Goal: Information Seeking & Learning: Find specific fact

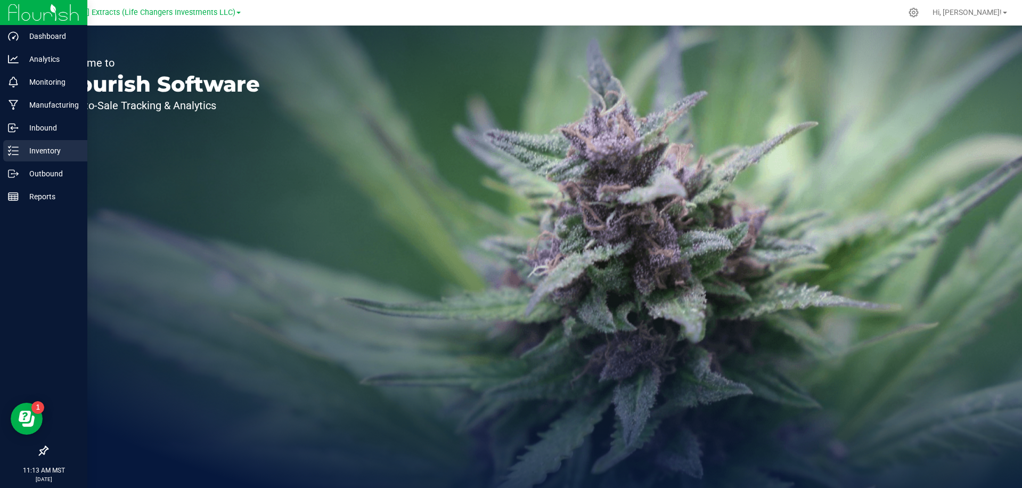
click at [19, 151] on p "Inventory" at bounding box center [51, 150] width 64 height 13
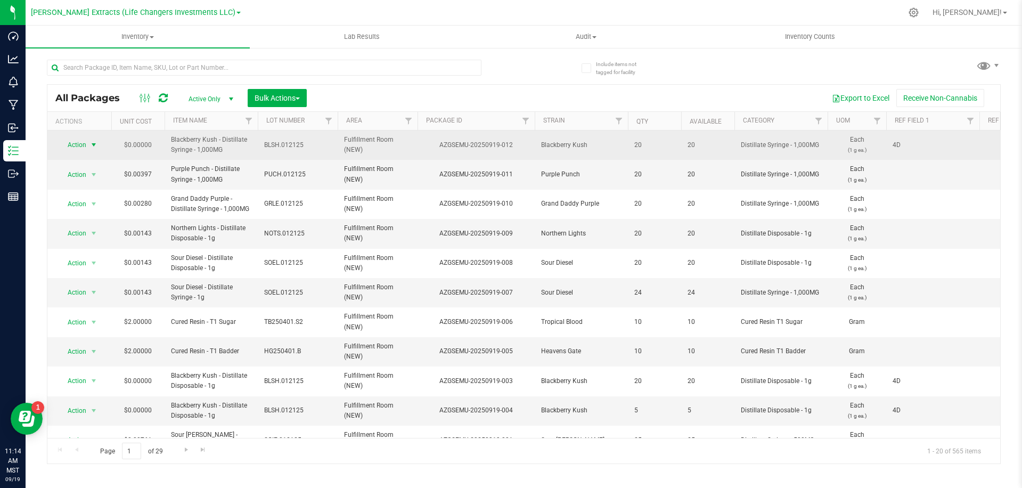
click at [88, 146] on span "select" at bounding box center [93, 144] width 13 height 15
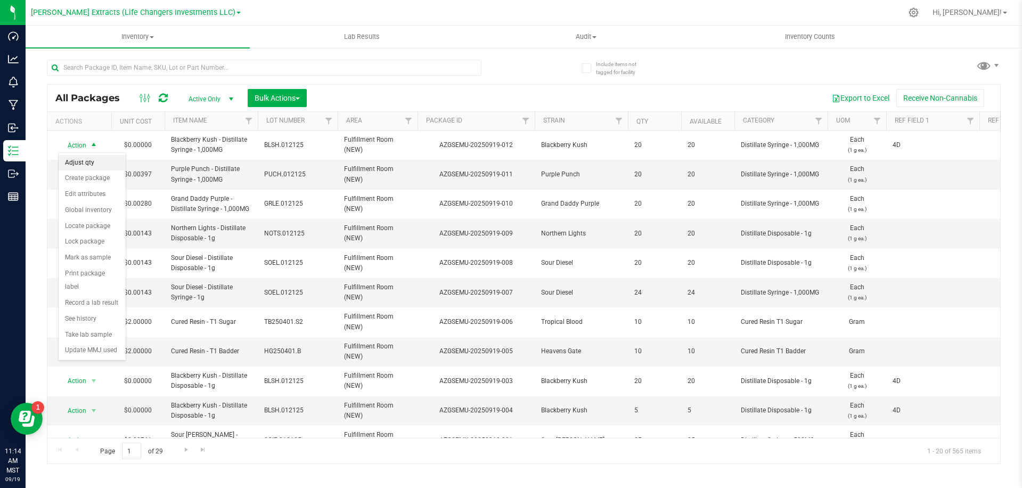
click at [85, 161] on li "Adjust qty" at bounding box center [92, 163] width 67 height 16
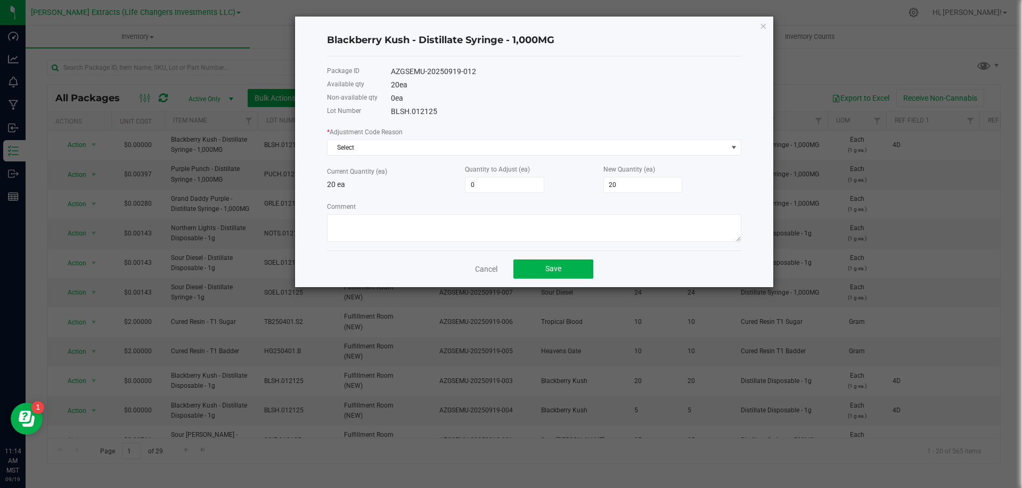
click at [449, 159] on div "* Adjustment Code Reason Select Current Quantity (ea) 20 ea Quantity to Adjust …" at bounding box center [534, 184] width 414 height 116
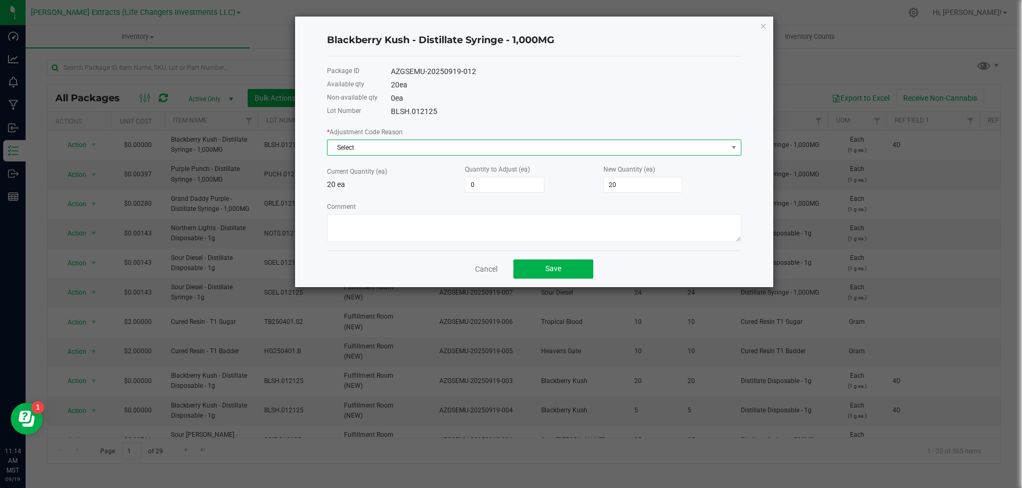
click at [451, 152] on span "Select" at bounding box center [528, 147] width 400 height 15
drag, startPoint x: 429, startPoint y: 148, endPoint x: 423, endPoint y: 149, distance: 5.4
click at [429, 148] on span "Select" at bounding box center [528, 147] width 400 height 15
click at [420, 149] on span "Select" at bounding box center [528, 147] width 400 height 15
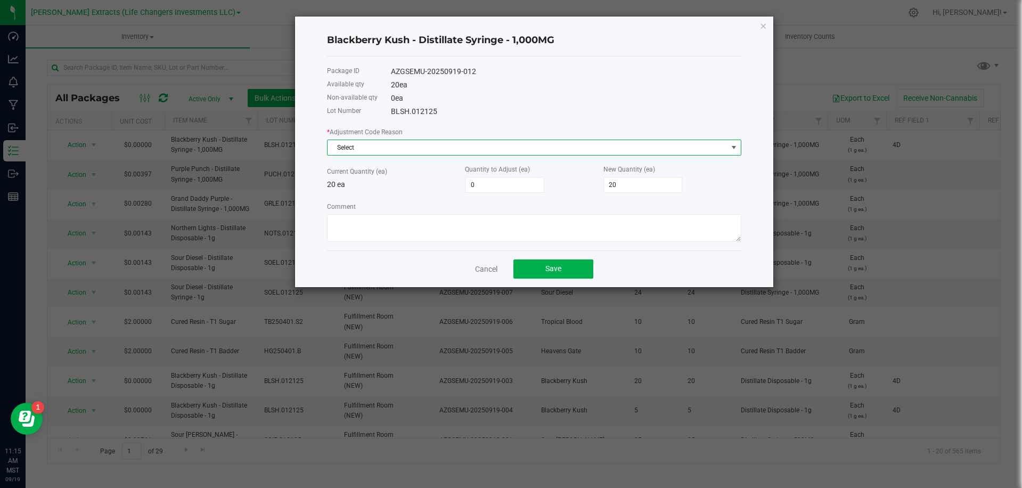
click at [370, 152] on span "Select" at bounding box center [528, 147] width 400 height 15
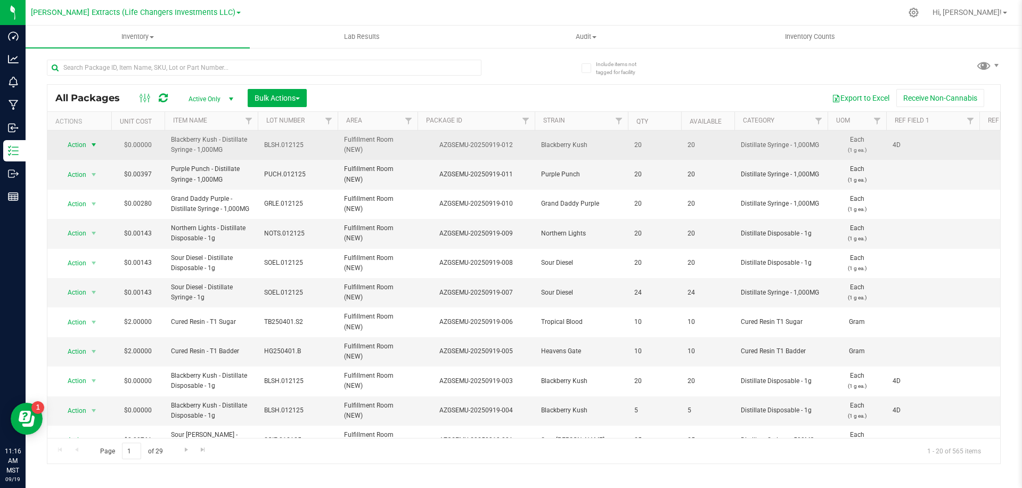
click at [88, 146] on span "select" at bounding box center [93, 144] width 13 height 15
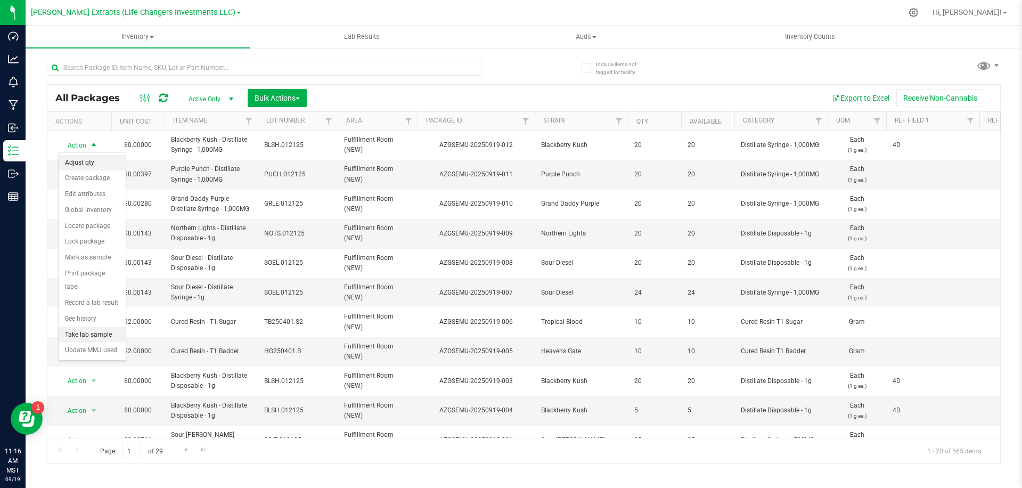
drag, startPoint x: 82, startPoint y: 162, endPoint x: 114, endPoint y: 165, distance: 32.0
click at [82, 162] on li "Adjust qty" at bounding box center [92, 163] width 67 height 16
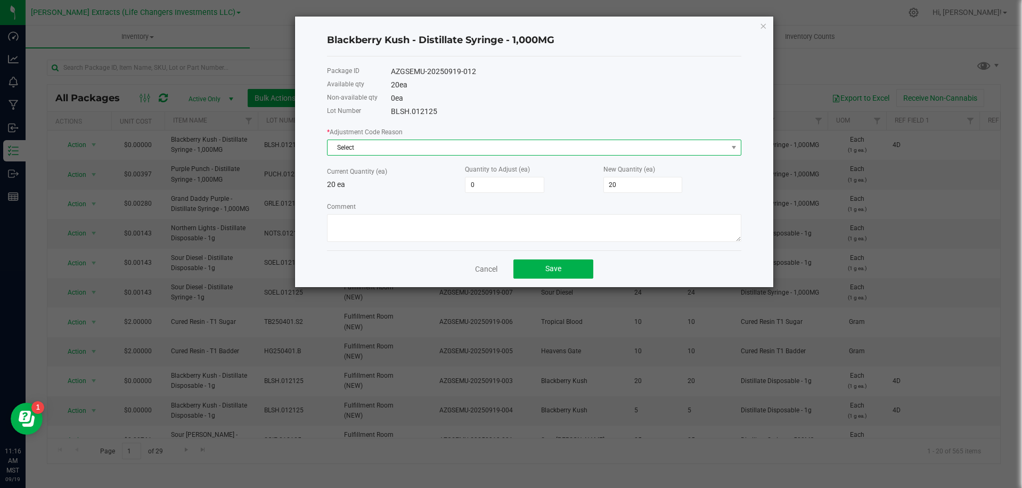
click at [440, 144] on span "Select" at bounding box center [528, 147] width 400 height 15
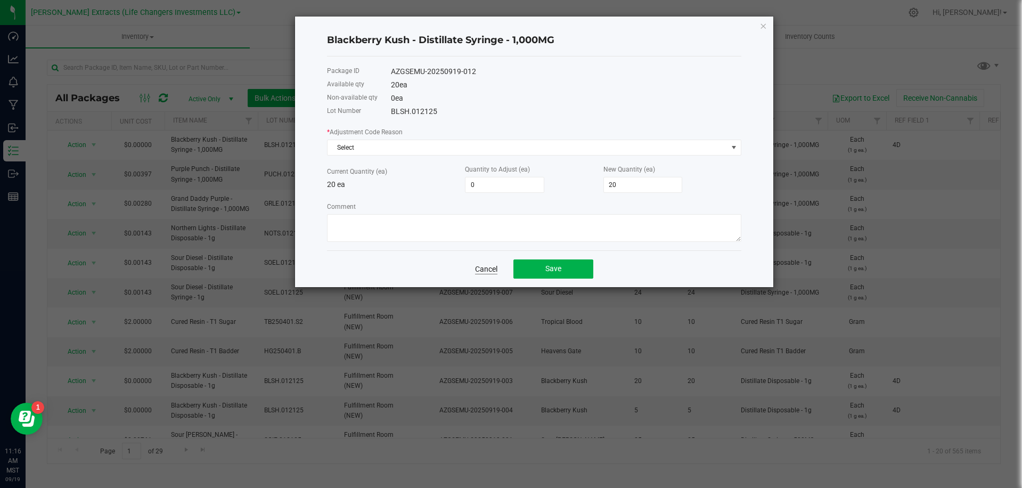
click at [490, 272] on link "Cancel" at bounding box center [486, 269] width 22 height 11
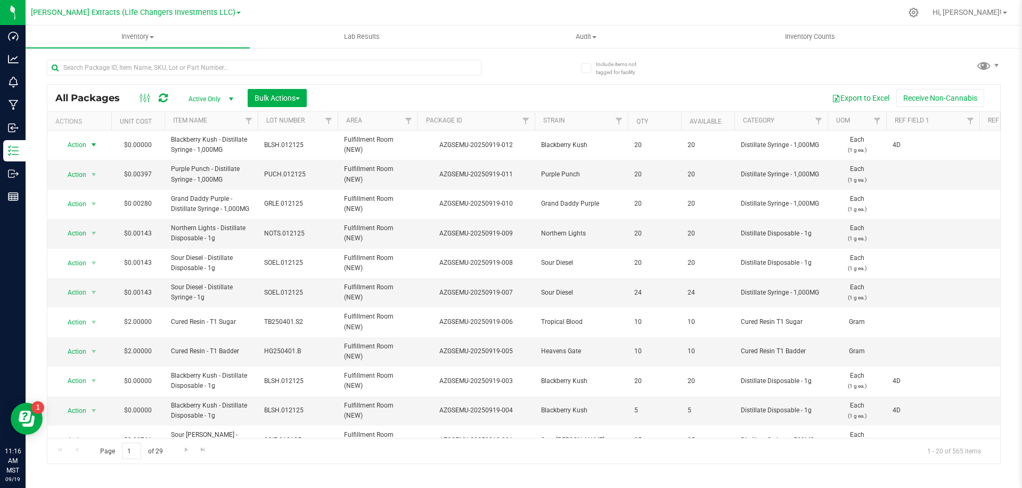
drag, startPoint x: 76, startPoint y: 145, endPoint x: 82, endPoint y: 154, distance: 11.2
click at [76, 145] on span "Action" at bounding box center [72, 144] width 29 height 15
click at [82, 163] on li "Adjust qty" at bounding box center [92, 163] width 67 height 16
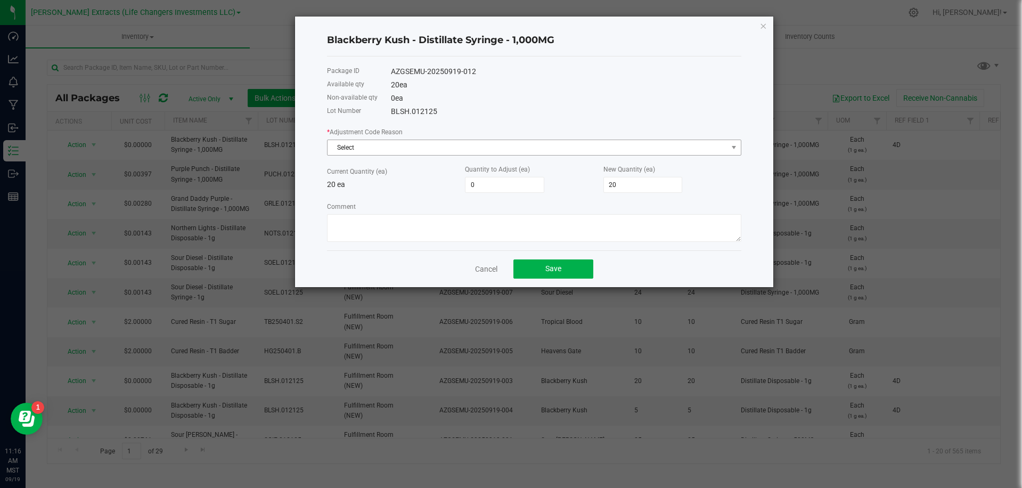
click at [433, 157] on div "* Adjustment Code Reason Select Current Quantity (ea) 20 ea Quantity to Adjust …" at bounding box center [534, 184] width 414 height 116
click at [433, 148] on span "Select" at bounding box center [528, 147] width 400 height 15
drag, startPoint x: 621, startPoint y: 78, endPoint x: 701, endPoint y: 38, distance: 89.1
click at [652, 66] on div "Package ID AZGSEMU-20250919-012 Available qty 20 ea Non-available qty 0 ea Lot …" at bounding box center [534, 153] width 414 height 194
drag, startPoint x: 764, startPoint y: 28, endPoint x: 738, endPoint y: 3, distance: 36.2
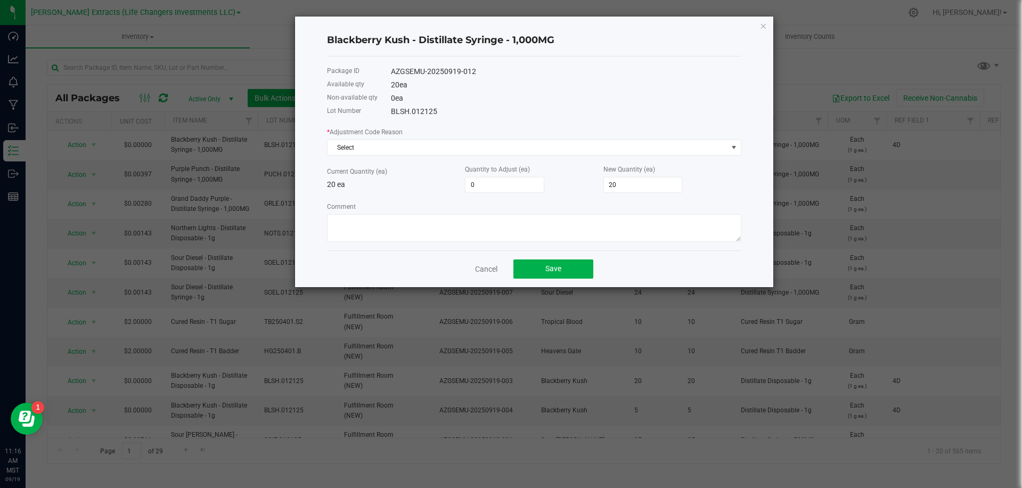
click at [764, 28] on icon "button" at bounding box center [762, 25] width 7 height 13
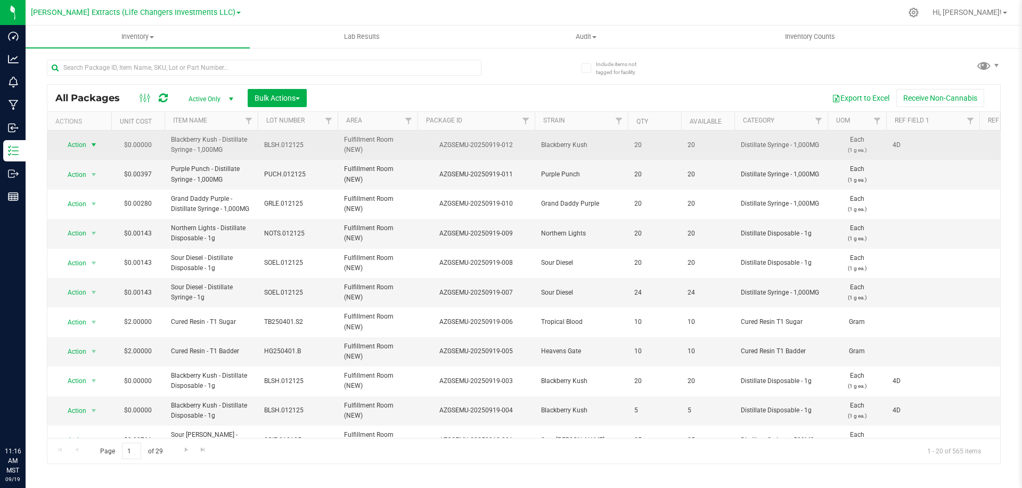
click at [80, 150] on span "Action" at bounding box center [72, 144] width 29 height 15
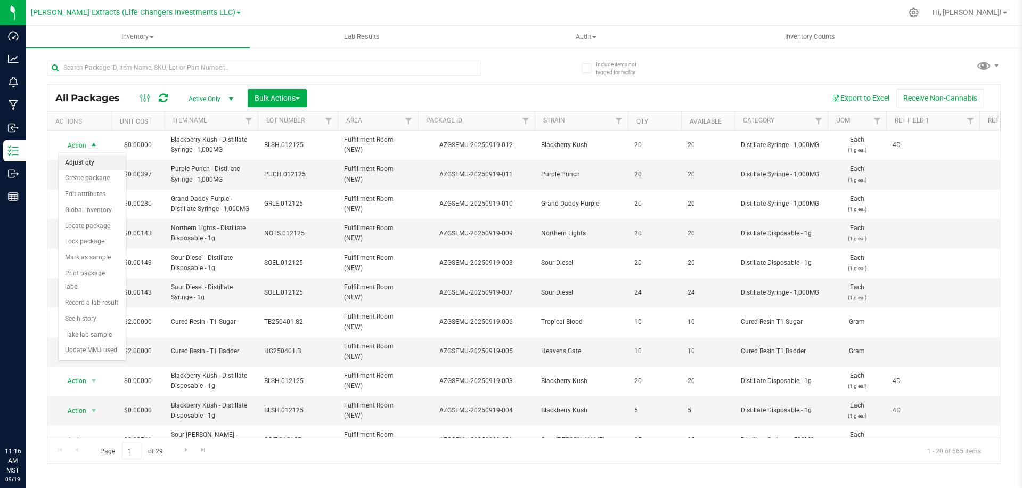
click at [78, 163] on li "Adjust qty" at bounding box center [92, 163] width 67 height 16
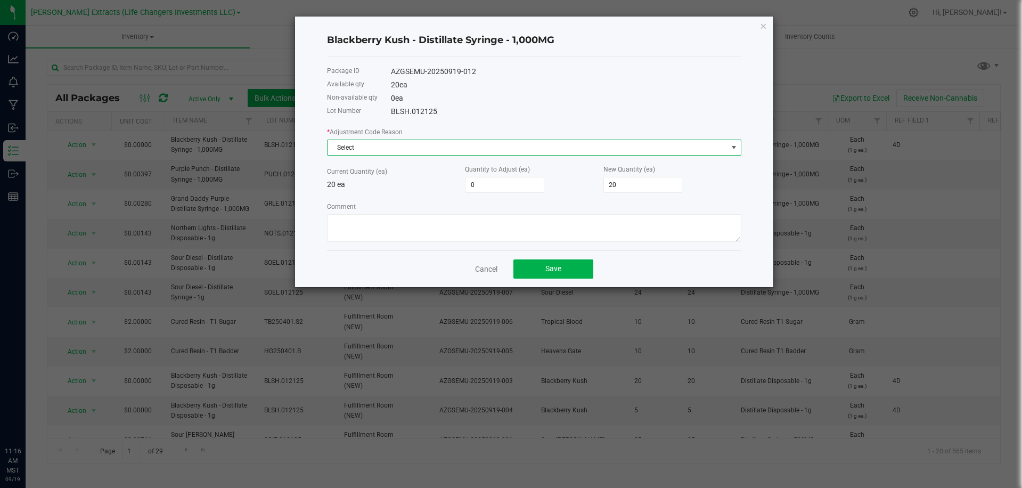
click at [395, 153] on span "Select" at bounding box center [528, 147] width 400 height 15
click at [367, 208] on li at bounding box center [534, 206] width 413 height 15
click at [379, 151] on span at bounding box center [528, 147] width 400 height 15
click at [355, 191] on li at bounding box center [534, 191] width 413 height 15
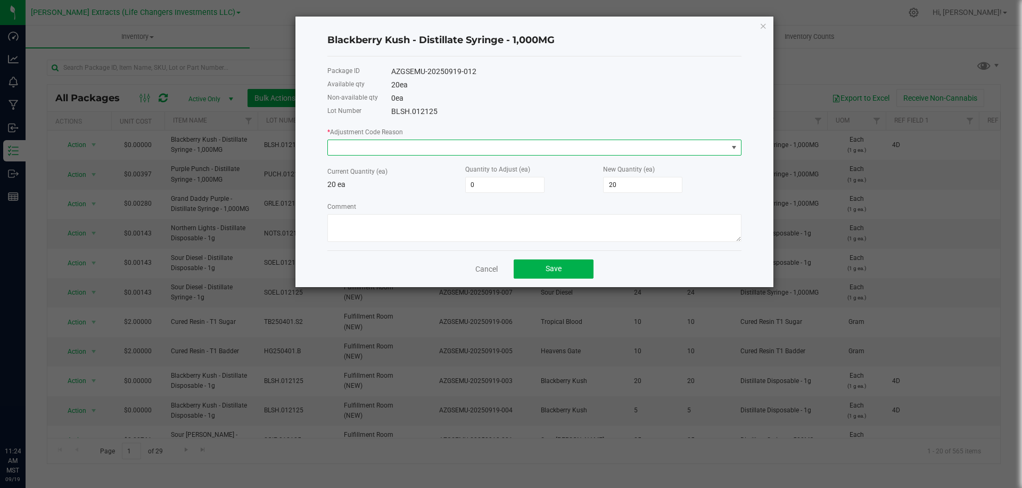
click at [395, 151] on span at bounding box center [528, 147] width 400 height 15
drag, startPoint x: 416, startPoint y: 152, endPoint x: 409, endPoint y: 151, distance: 6.9
click at [415, 152] on span at bounding box center [528, 147] width 400 height 15
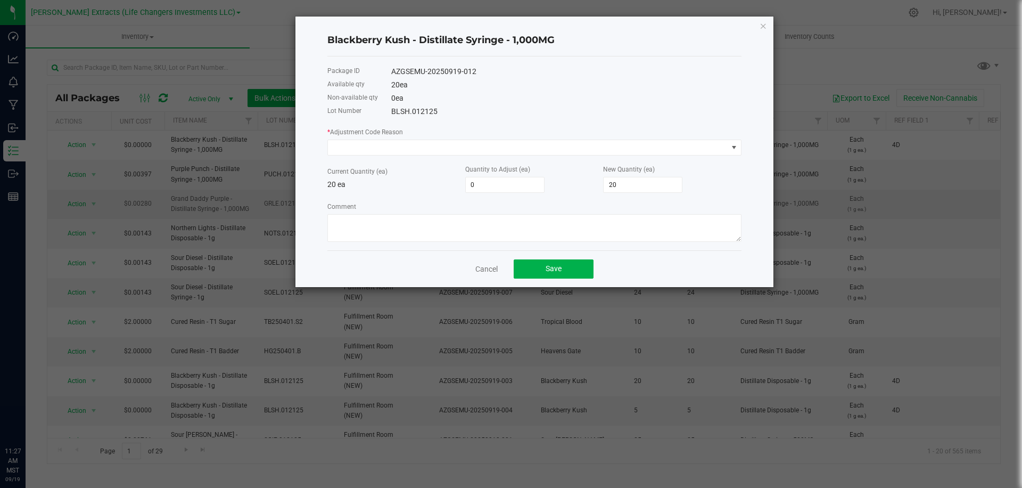
drag, startPoint x: 489, startPoint y: 272, endPoint x: 424, endPoint y: 193, distance: 102.6
click at [489, 272] on link "Cancel" at bounding box center [487, 269] width 22 height 11
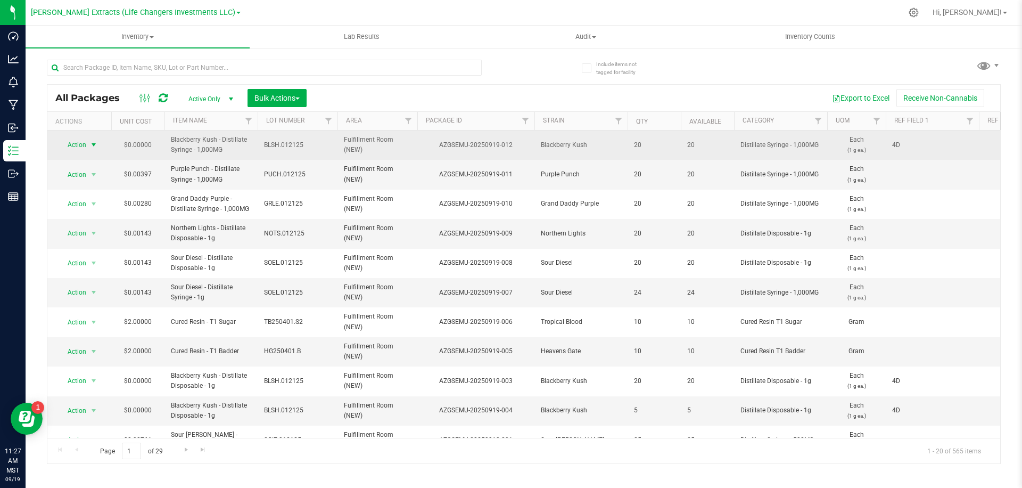
click at [86, 144] on span "Action" at bounding box center [72, 144] width 29 height 15
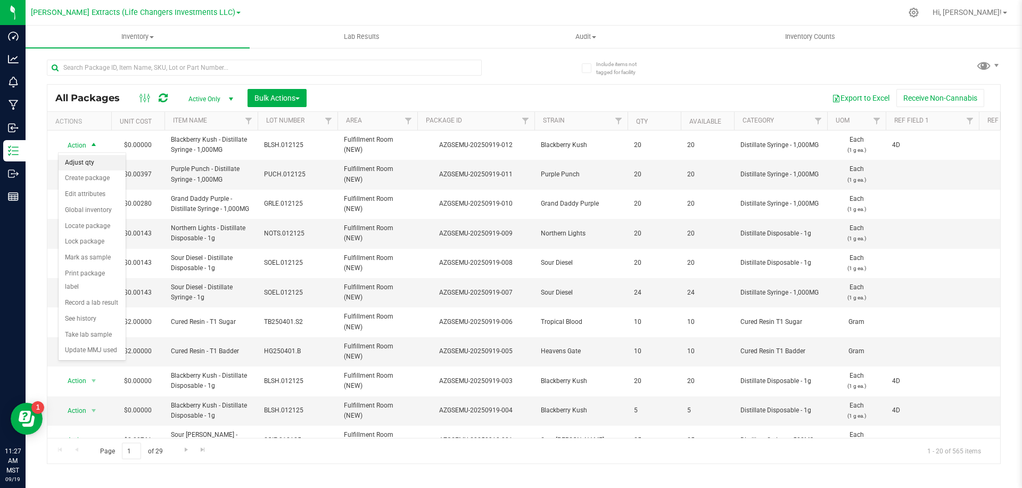
drag, startPoint x: 77, startPoint y: 162, endPoint x: 99, endPoint y: 161, distance: 22.4
click at [77, 162] on li "Adjust qty" at bounding box center [92, 163] width 67 height 16
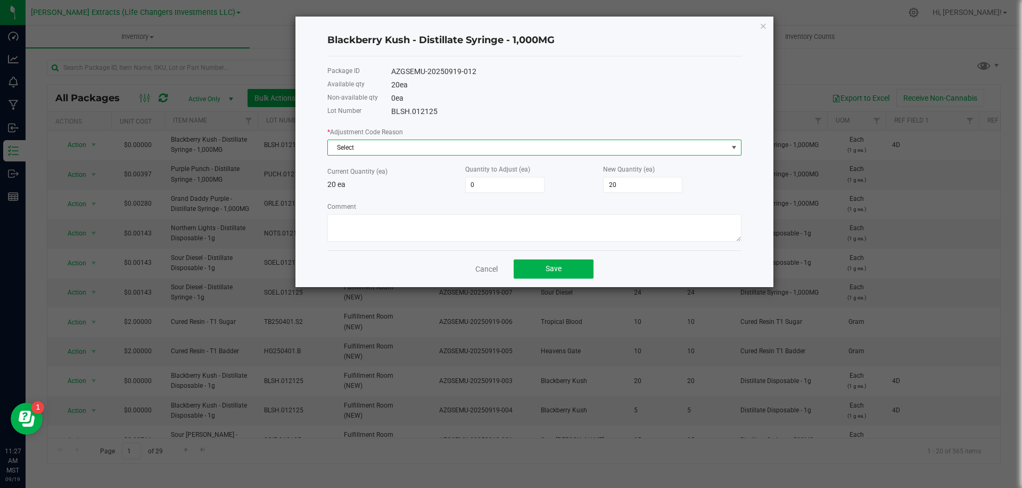
click at [418, 151] on span "Select" at bounding box center [528, 147] width 400 height 15
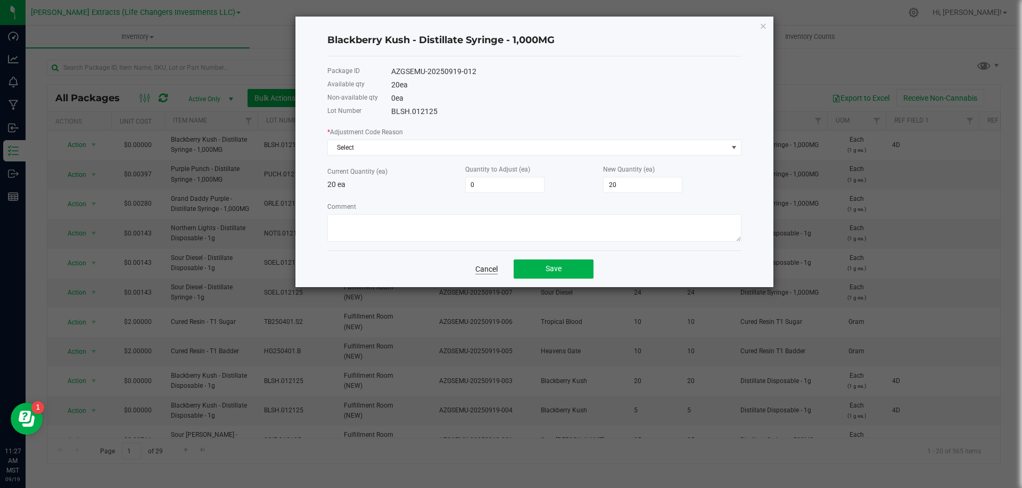
click at [488, 270] on link "Cancel" at bounding box center [487, 269] width 22 height 11
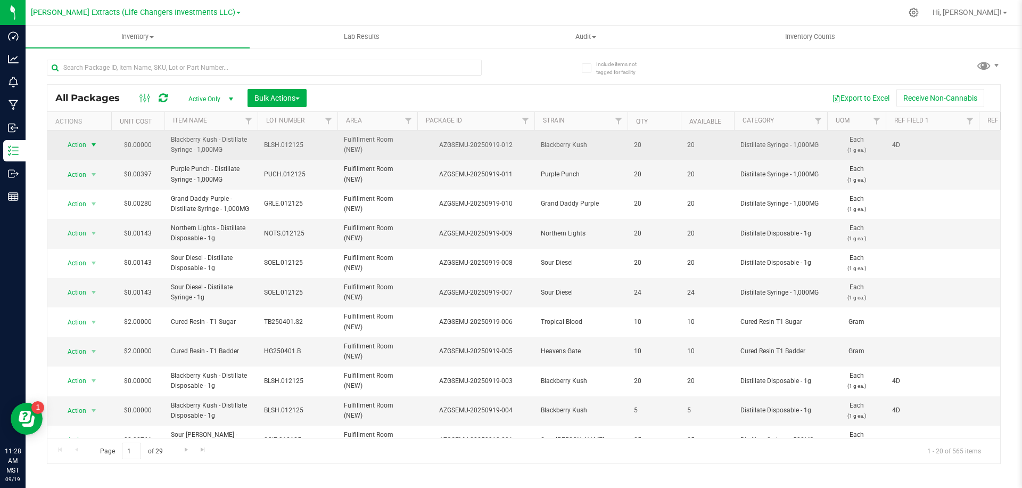
click at [81, 145] on span "Action" at bounding box center [72, 144] width 29 height 15
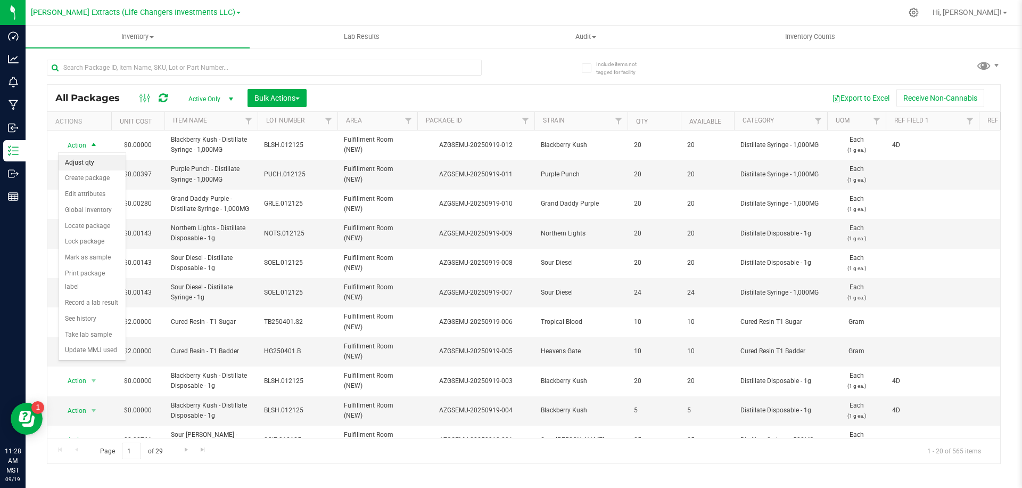
click at [94, 160] on li "Adjust qty" at bounding box center [92, 163] width 67 height 16
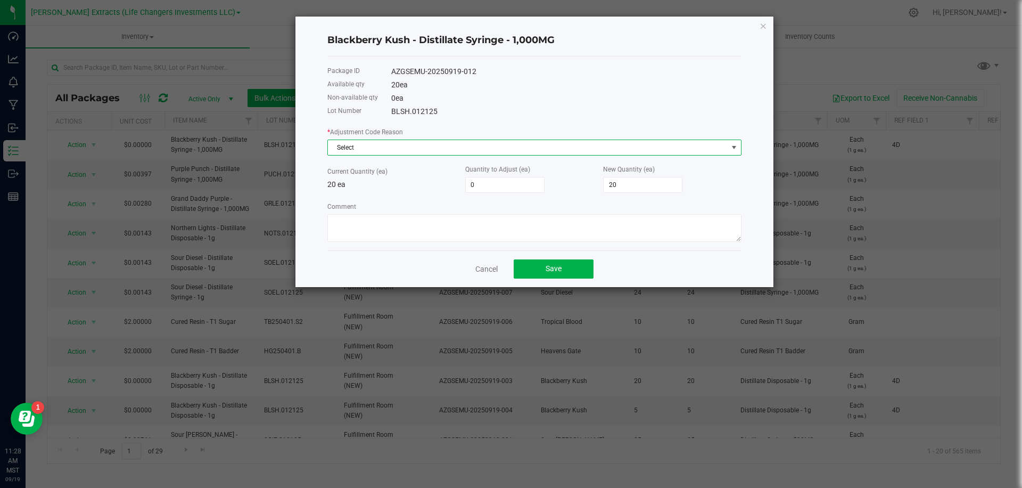
click at [493, 150] on span "Select" at bounding box center [528, 147] width 400 height 15
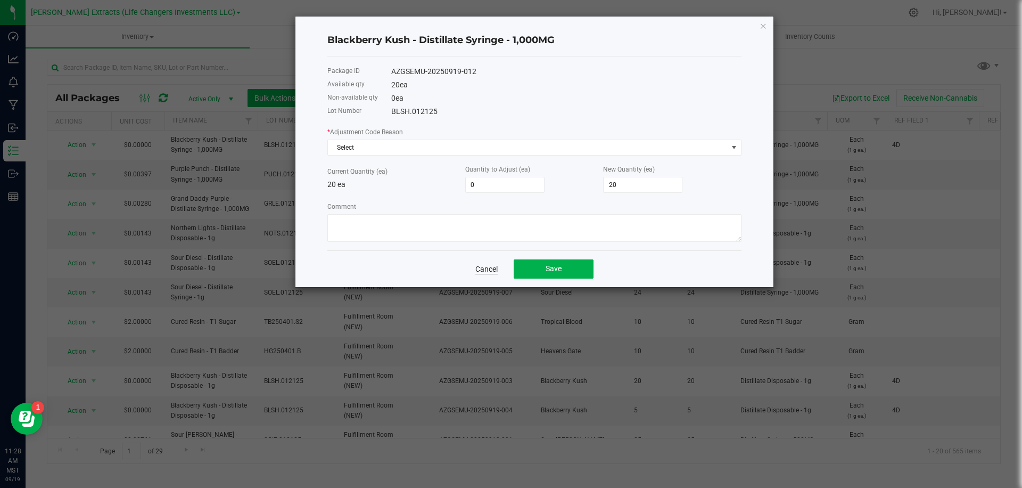
click at [485, 270] on link "Cancel" at bounding box center [487, 269] width 22 height 11
click at [486, 270] on td "AZGSEMU-20250919-008" at bounding box center [475, 263] width 117 height 29
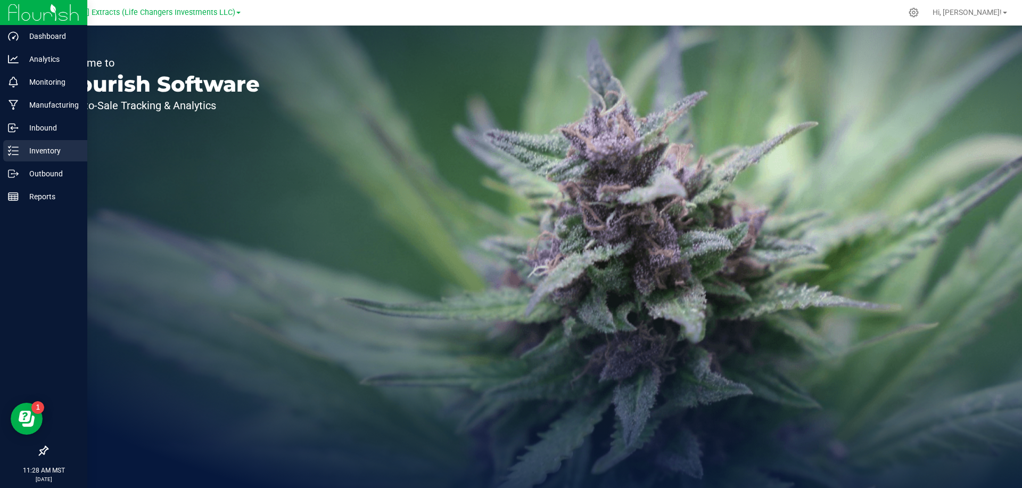
click at [18, 154] on line at bounding box center [15, 154] width 6 height 0
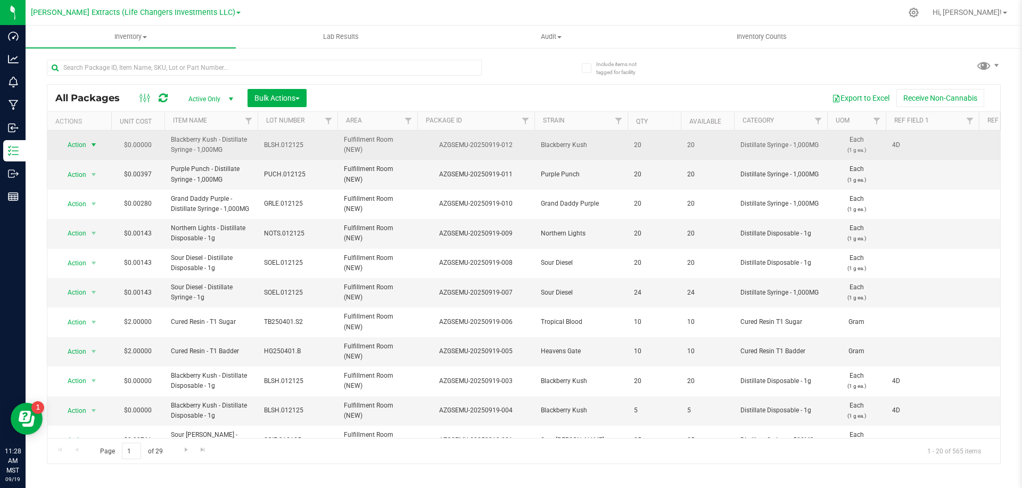
drag, startPoint x: 84, startPoint y: 145, endPoint x: 89, endPoint y: 146, distance: 5.6
click at [84, 145] on span "Action" at bounding box center [72, 144] width 29 height 15
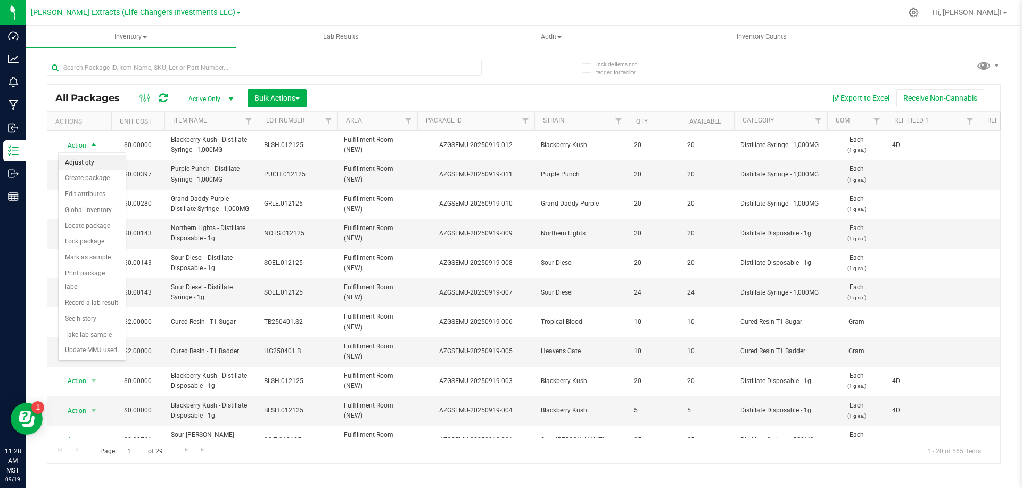
click at [92, 159] on li "Adjust qty" at bounding box center [92, 163] width 67 height 16
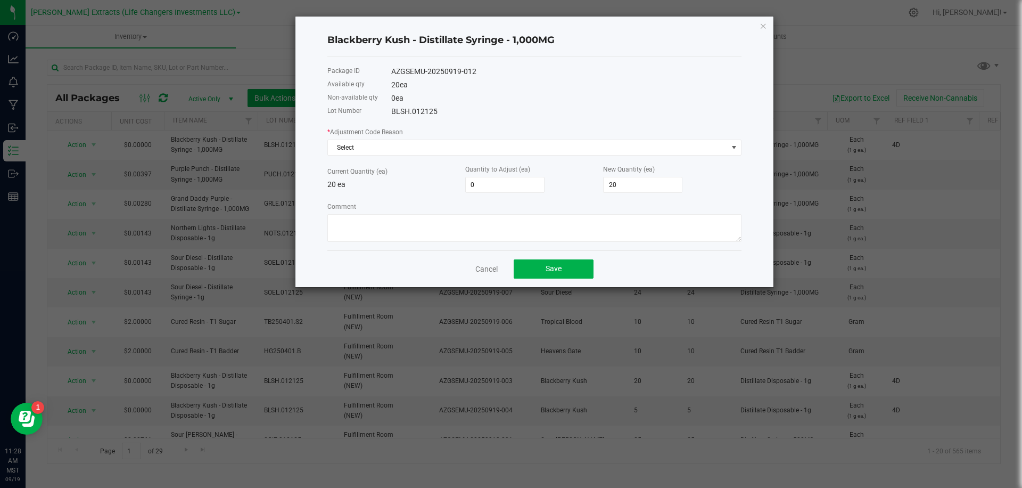
click at [381, 136] on label "* Adjustment Code Reason" at bounding box center [366, 132] width 76 height 10
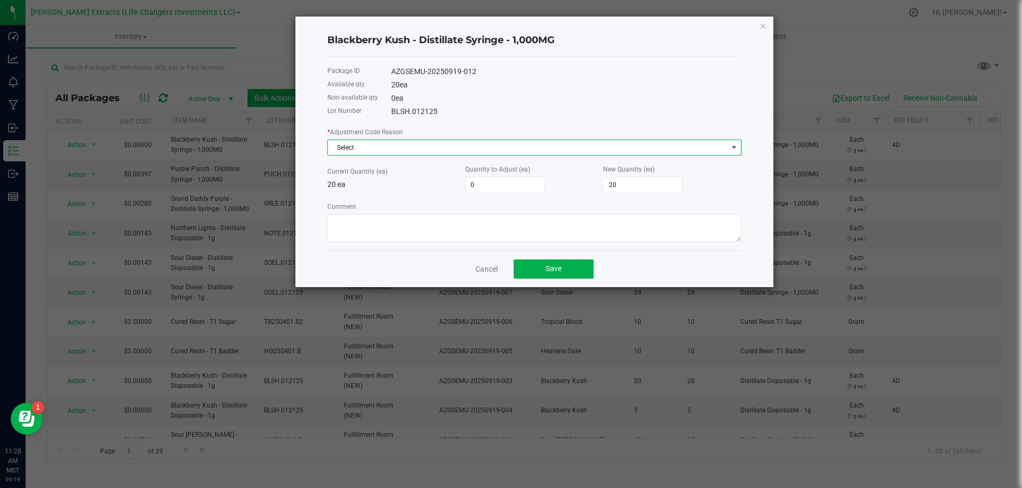
click at [379, 144] on span "Select" at bounding box center [528, 147] width 400 height 15
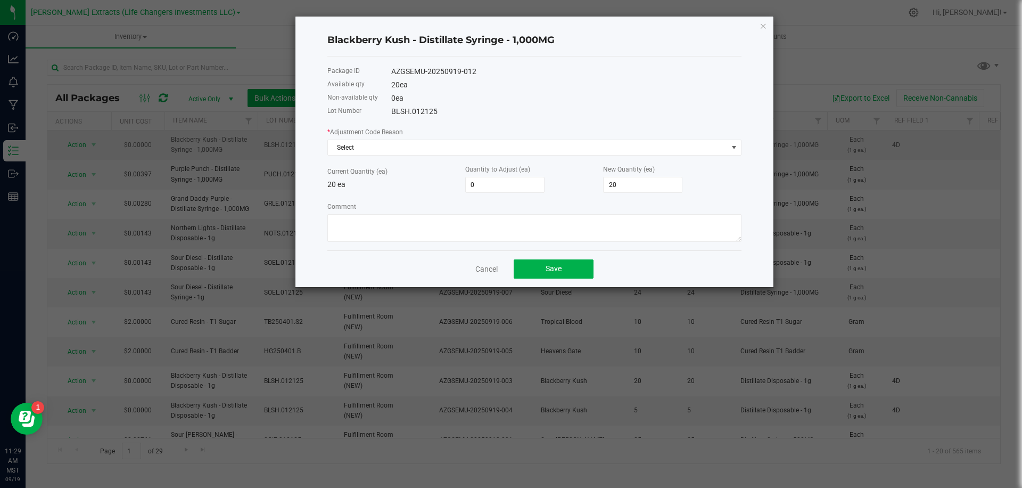
drag, startPoint x: 487, startPoint y: 267, endPoint x: 364, endPoint y: 137, distance: 179.3
click at [486, 265] on link "Cancel" at bounding box center [487, 269] width 22 height 11
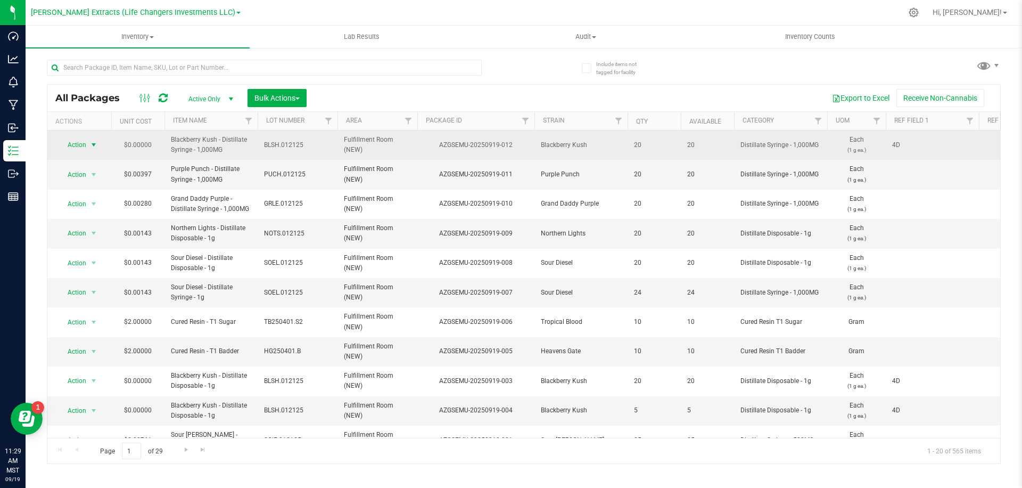
click at [89, 145] on span "select" at bounding box center [93, 145] width 9 height 9
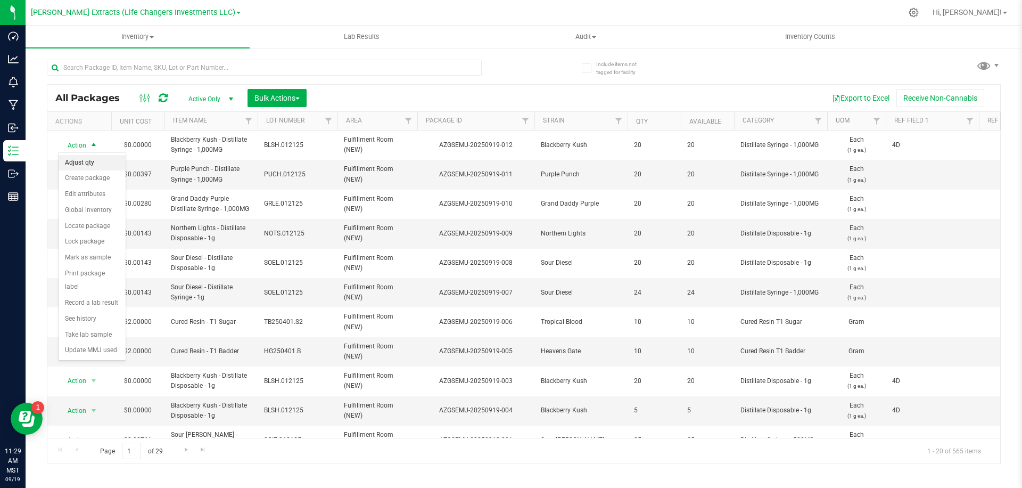
click at [86, 161] on li "Adjust qty" at bounding box center [92, 163] width 67 height 16
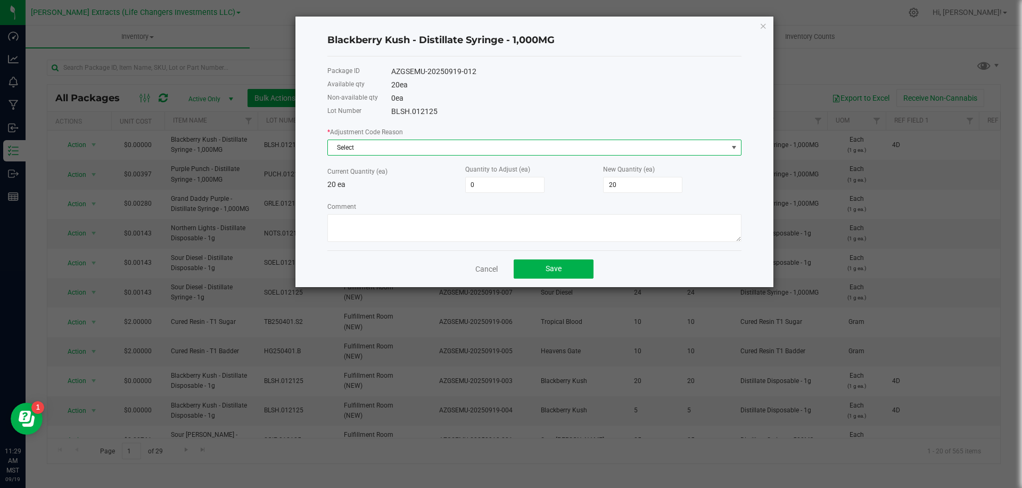
click at [420, 144] on span "Select" at bounding box center [528, 147] width 400 height 15
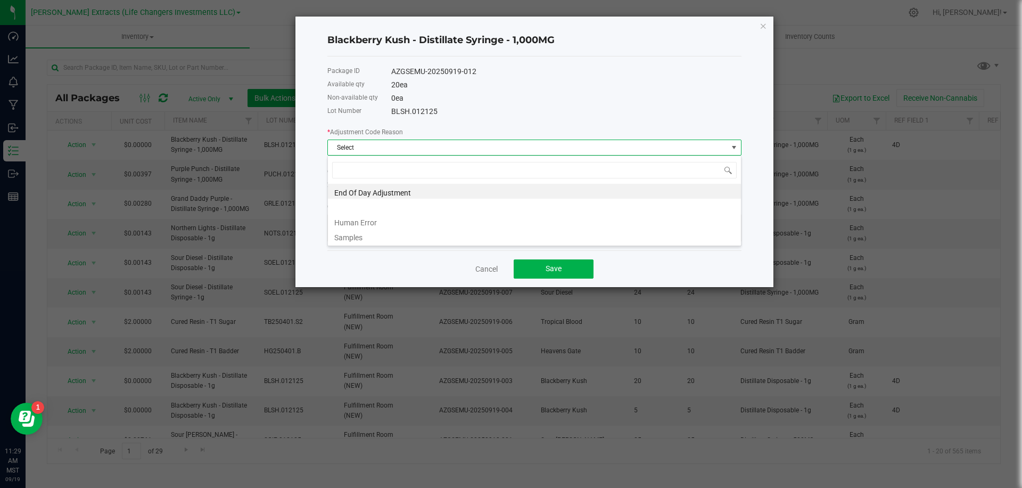
scroll to position [16, 414]
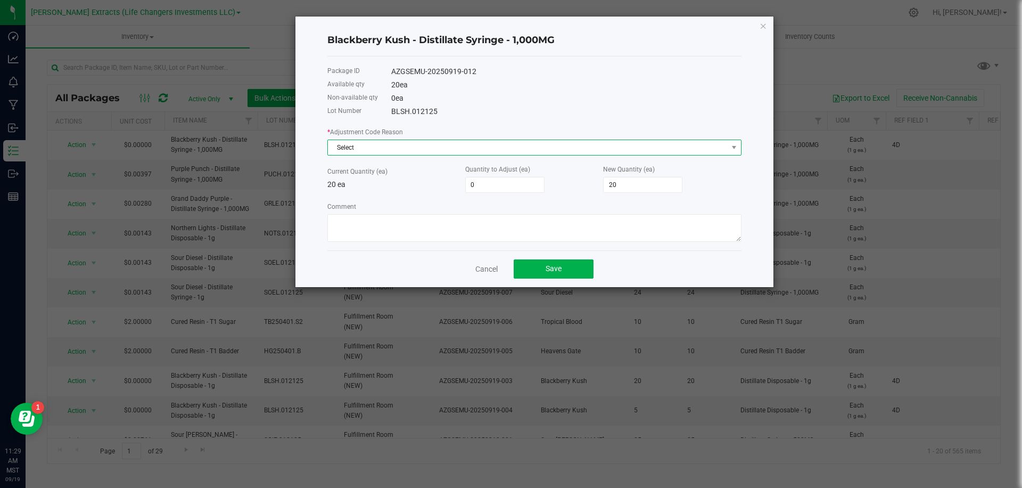
click at [383, 150] on span "Select" at bounding box center [528, 147] width 400 height 15
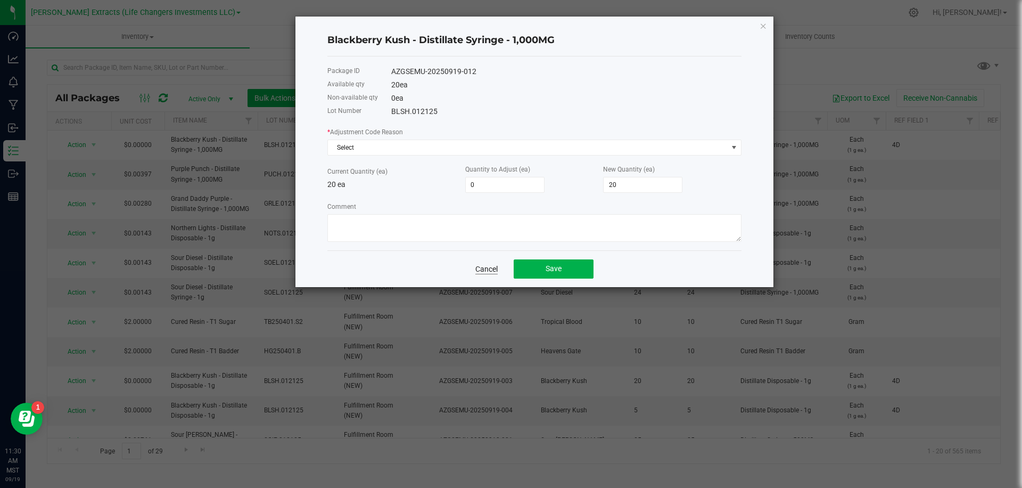
click at [492, 272] on link "Cancel" at bounding box center [487, 269] width 22 height 11
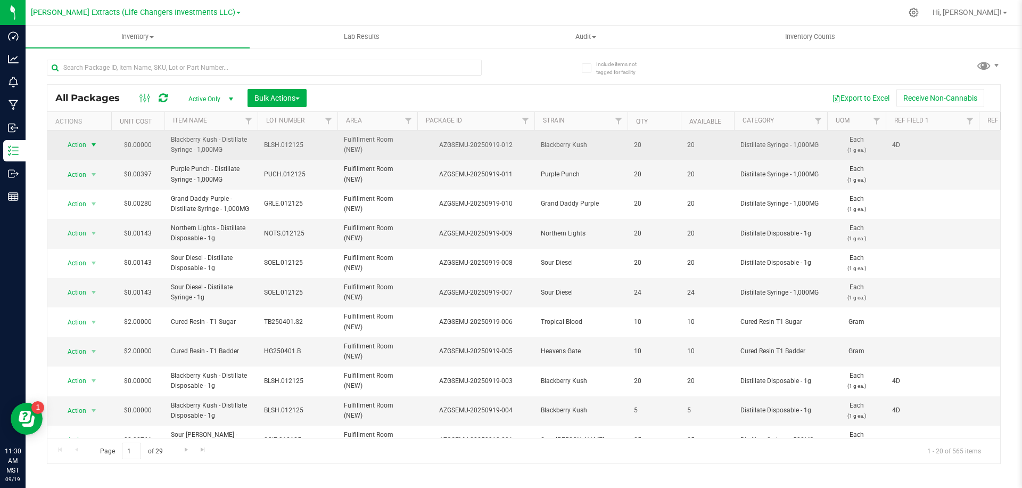
click at [89, 150] on span "select" at bounding box center [93, 144] width 13 height 15
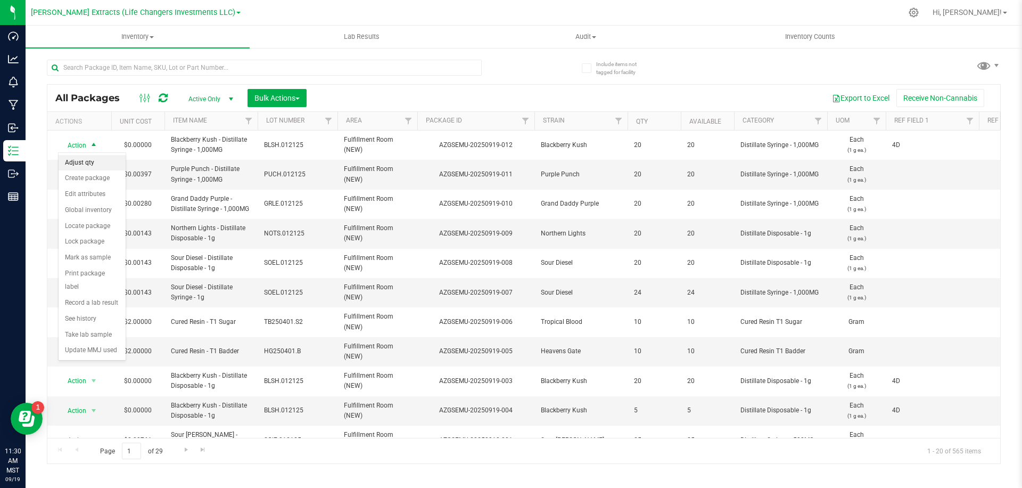
click at [100, 165] on li "Adjust qty" at bounding box center [92, 163] width 67 height 16
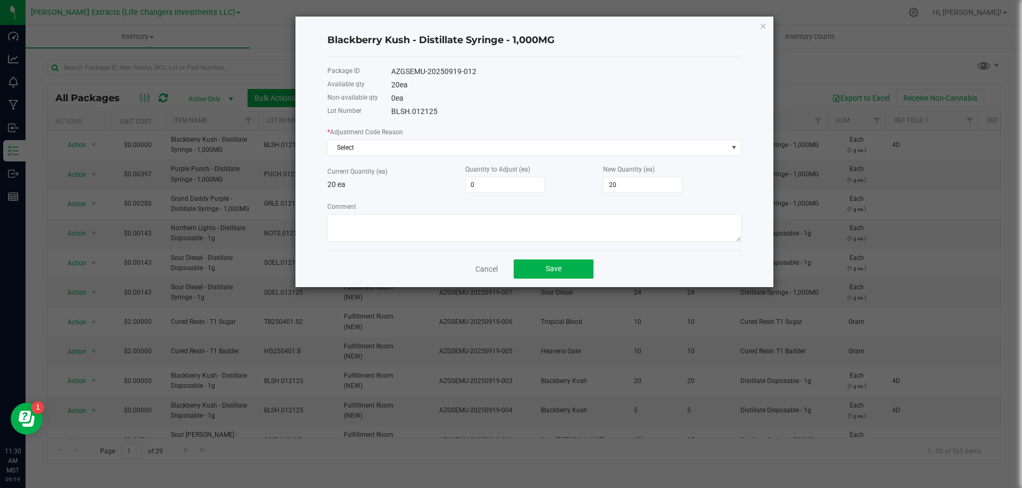
click at [407, 157] on div "* Adjustment Code Reason Select Current Quantity (ea) 20 ea Quantity to Adjust …" at bounding box center [535, 184] width 414 height 116
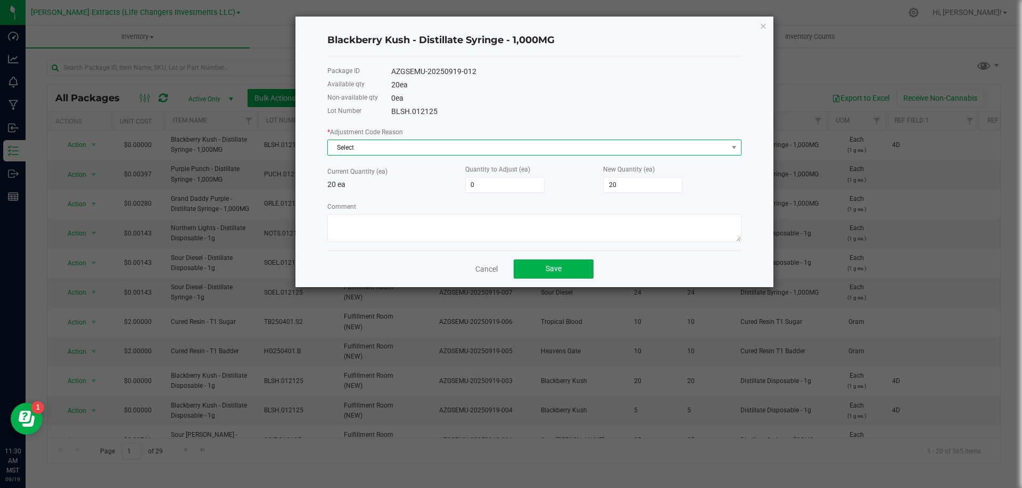
click at [415, 142] on span "Select" at bounding box center [528, 147] width 400 height 15
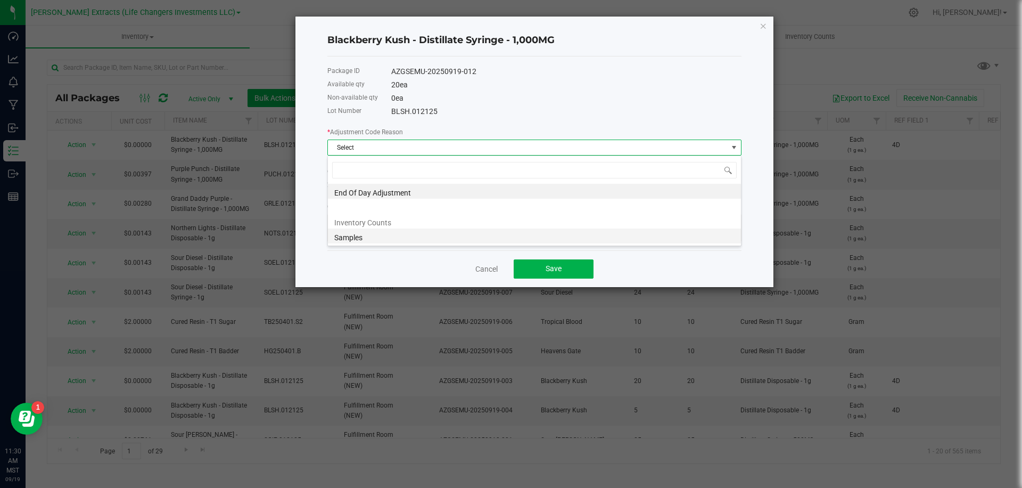
scroll to position [16, 414]
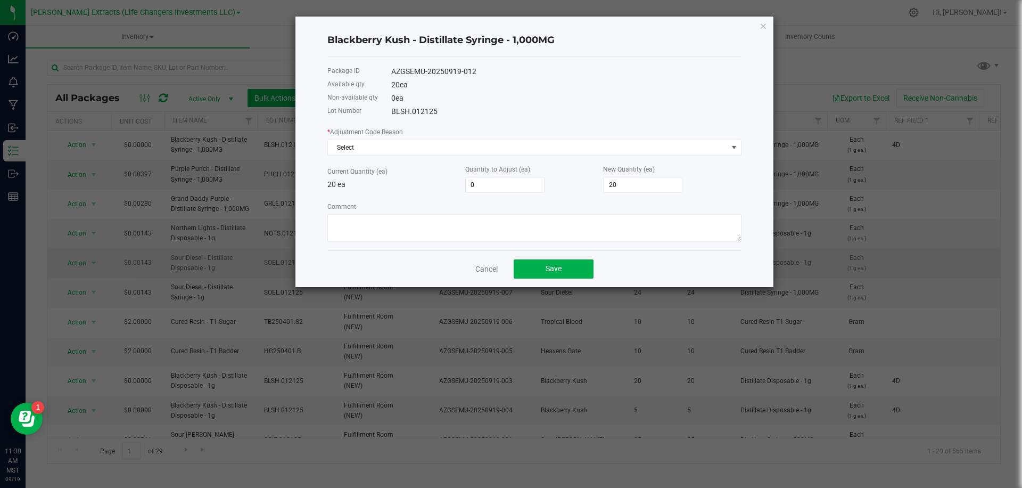
drag, startPoint x: 493, startPoint y: 273, endPoint x: 392, endPoint y: 251, distance: 103.5
click at [493, 273] on link "Cancel" at bounding box center [487, 269] width 22 height 11
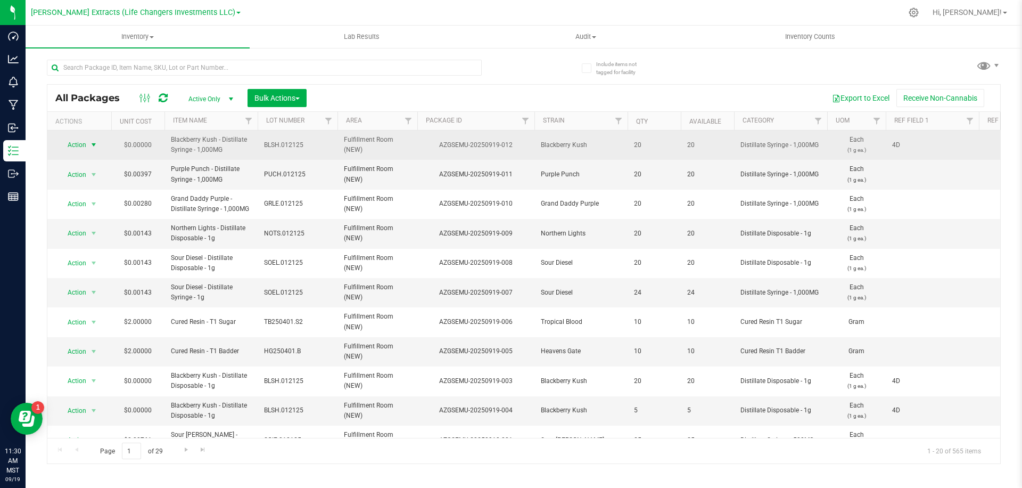
click at [84, 143] on span "Action" at bounding box center [72, 144] width 29 height 15
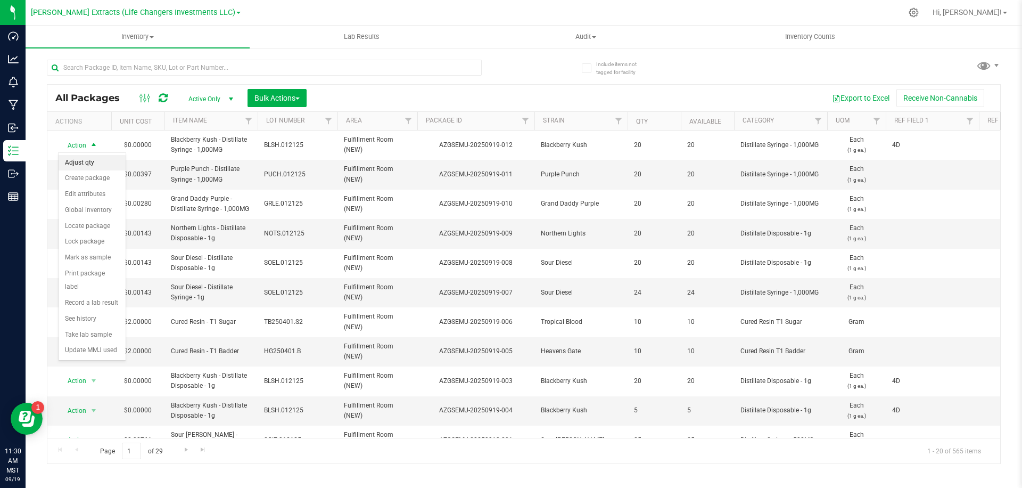
click at [96, 165] on li "Adjust qty" at bounding box center [92, 163] width 67 height 16
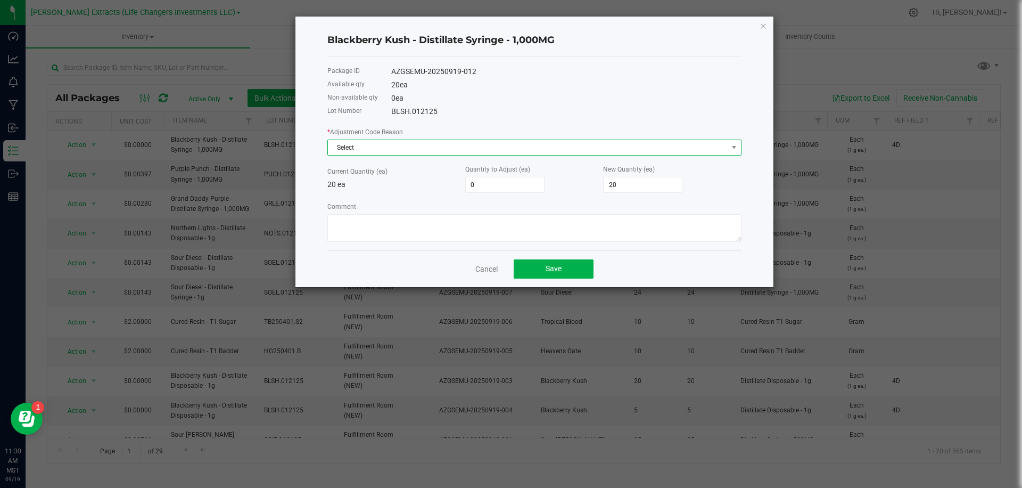
click at [479, 152] on span "Select" at bounding box center [528, 147] width 400 height 15
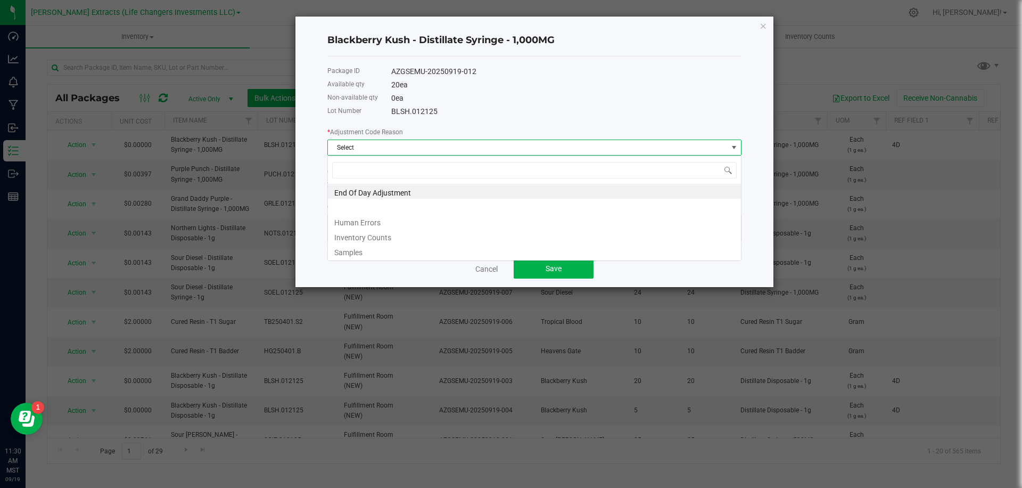
scroll to position [16, 414]
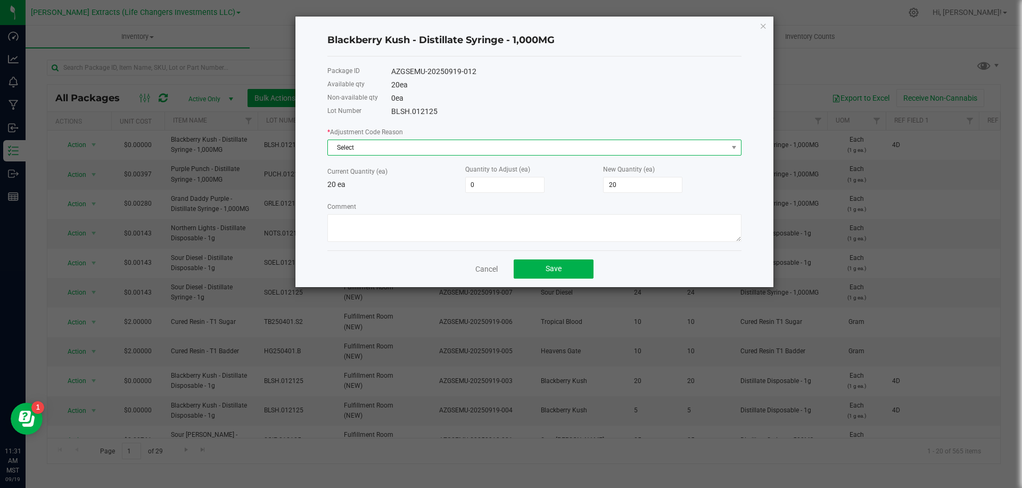
click at [426, 145] on span "Select" at bounding box center [528, 147] width 400 height 15
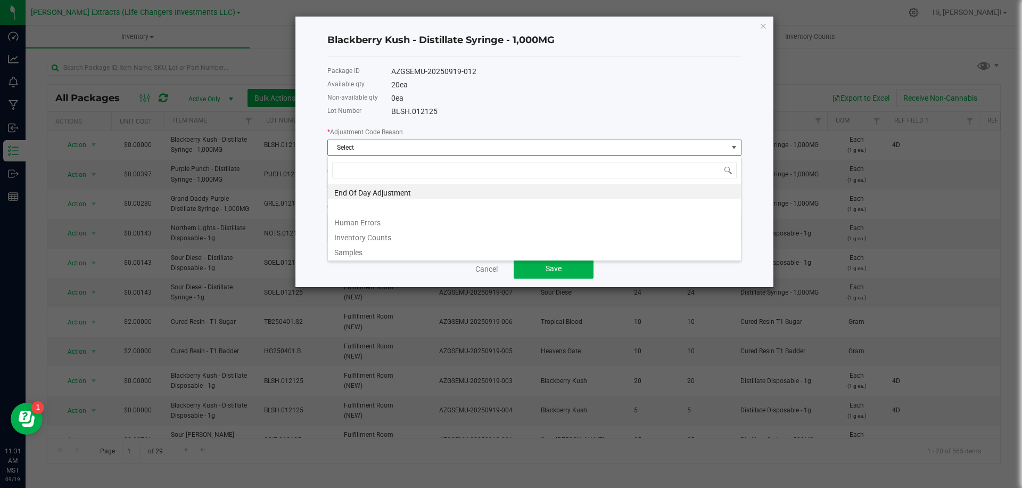
drag, startPoint x: 569, startPoint y: 114, endPoint x: 556, endPoint y: 144, distance: 32.0
click at [569, 114] on div "BLSH.012125" at bounding box center [566, 111] width 350 height 11
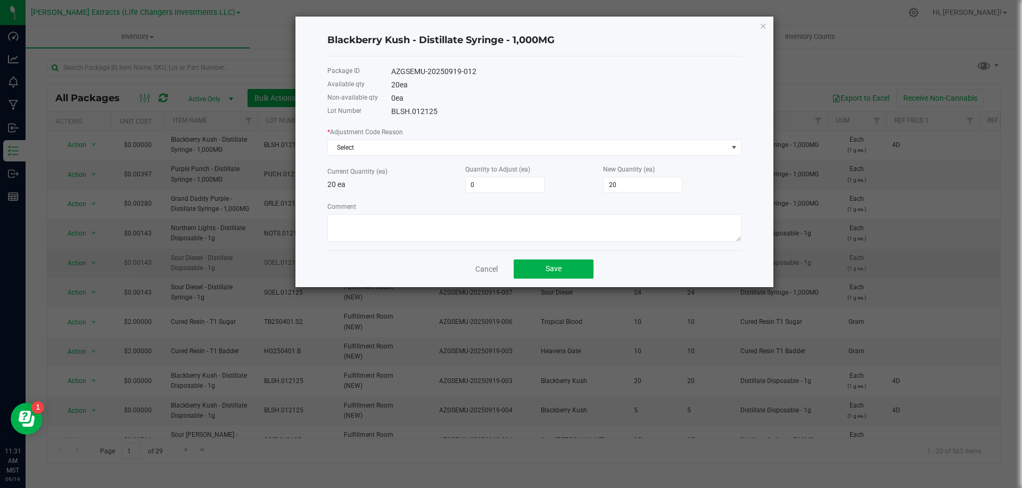
click at [484, 266] on link "Cancel" at bounding box center [487, 269] width 22 height 11
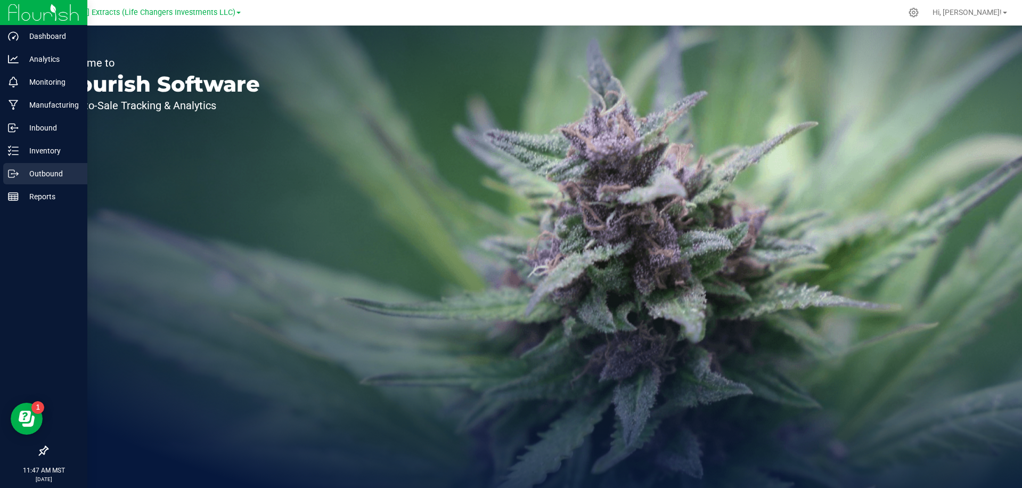
click at [19, 174] on p "Outbound" at bounding box center [51, 173] width 64 height 13
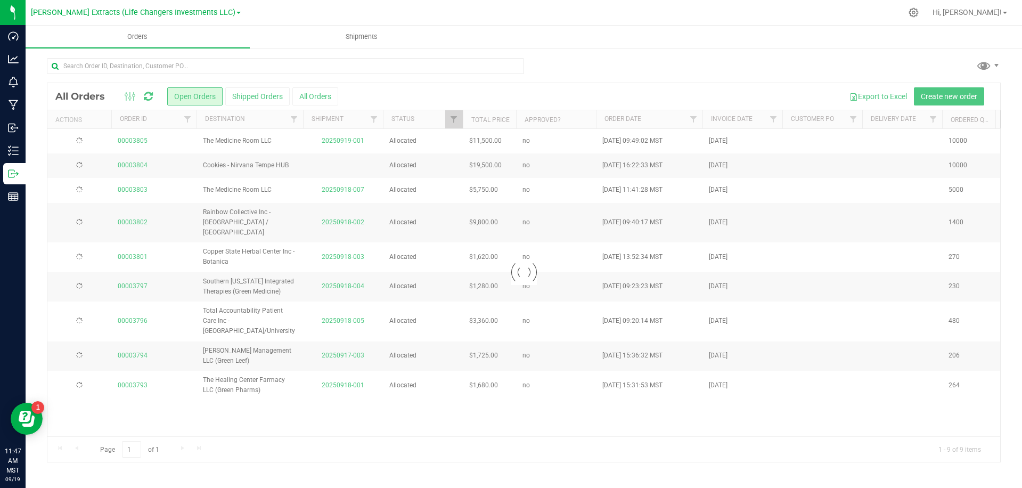
click at [294, 7] on div at bounding box center [573, 12] width 657 height 21
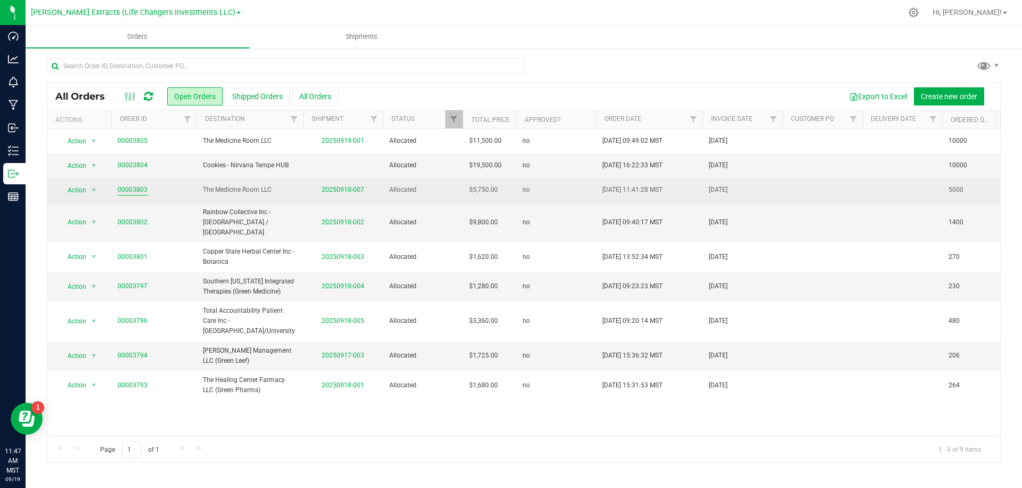
click at [136, 187] on link "00003803" at bounding box center [133, 190] width 30 height 10
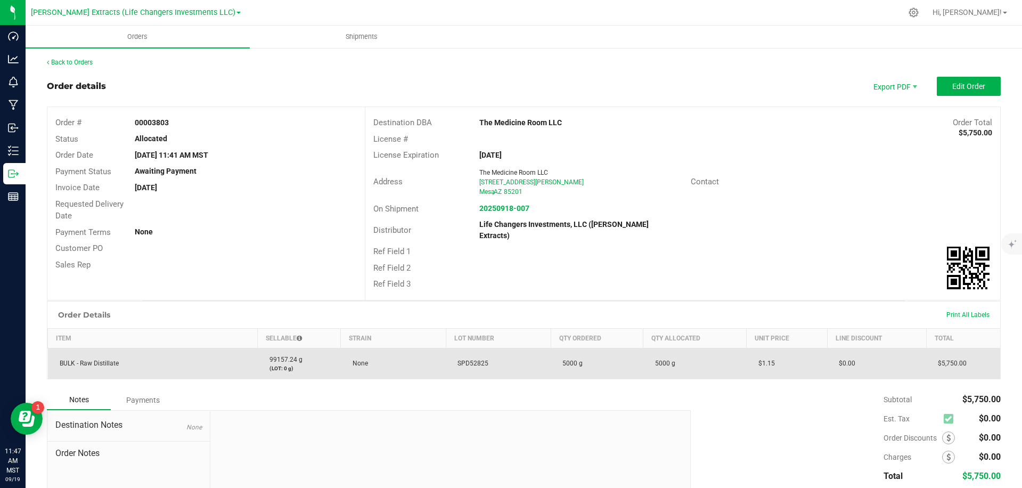
click at [471, 359] on span "SPD52825" at bounding box center [470, 362] width 36 height 7
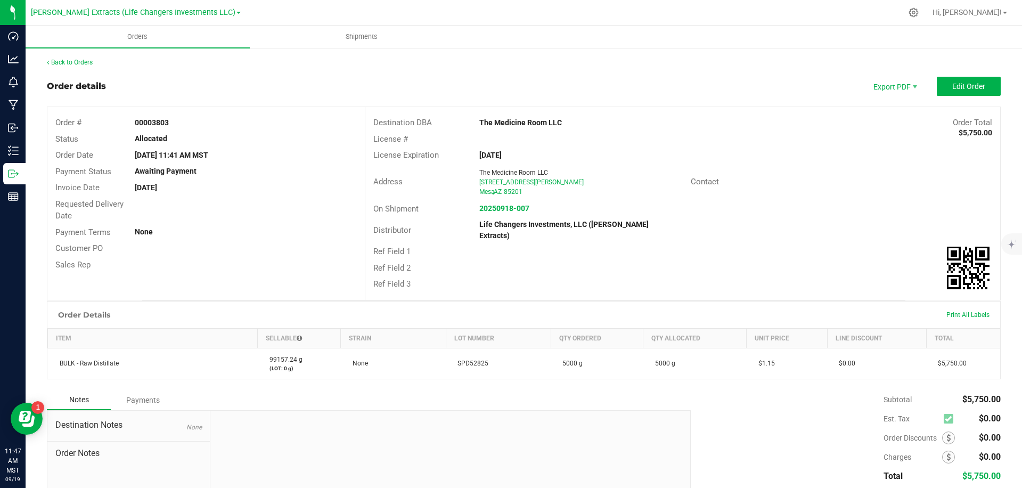
copy span "SPD52825"
click at [78, 66] on link "Back to Orders" at bounding box center [70, 62] width 46 height 7
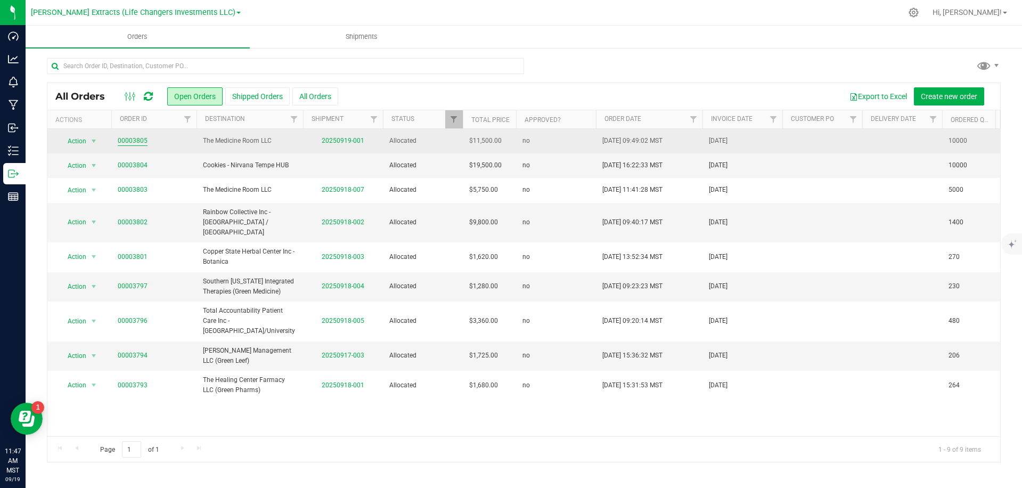
click at [140, 142] on link "00003805" at bounding box center [133, 141] width 30 height 10
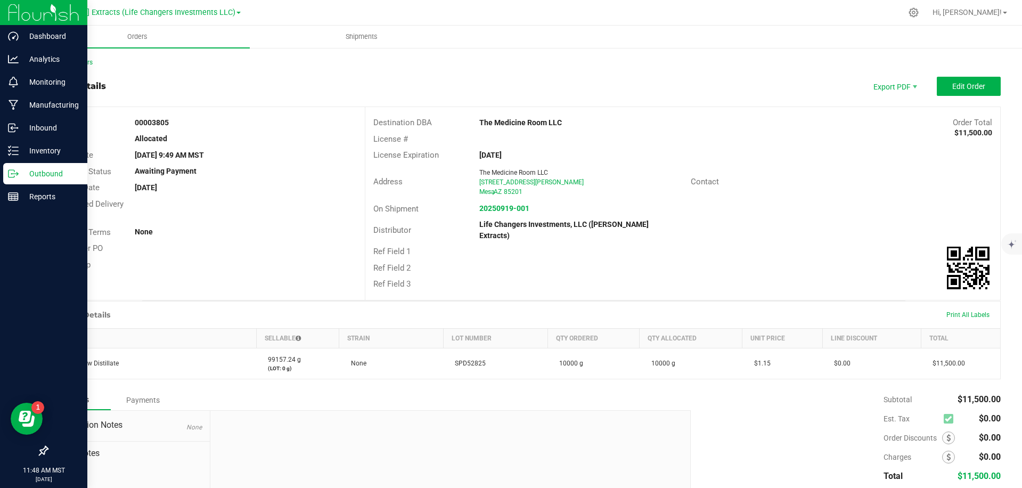
scroll to position [1, 0]
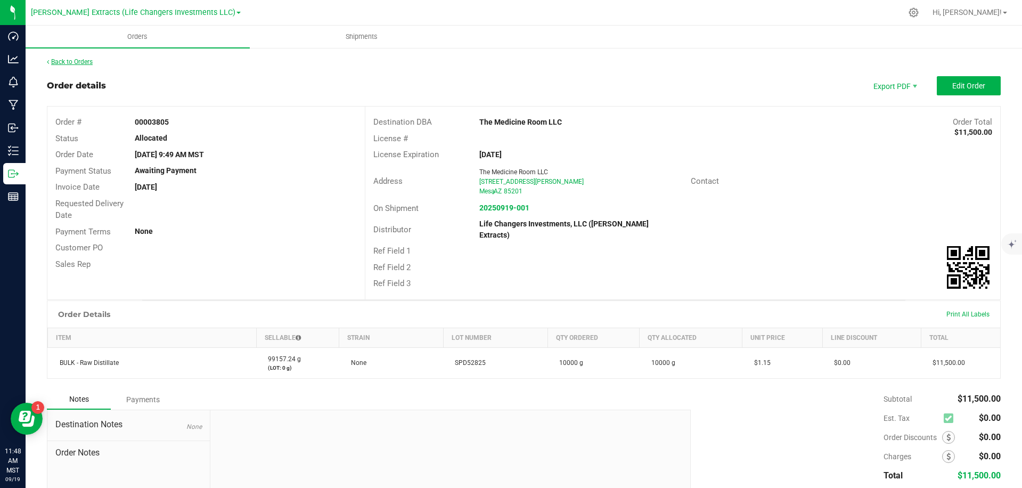
click at [70, 61] on link "Back to Orders" at bounding box center [70, 61] width 46 height 7
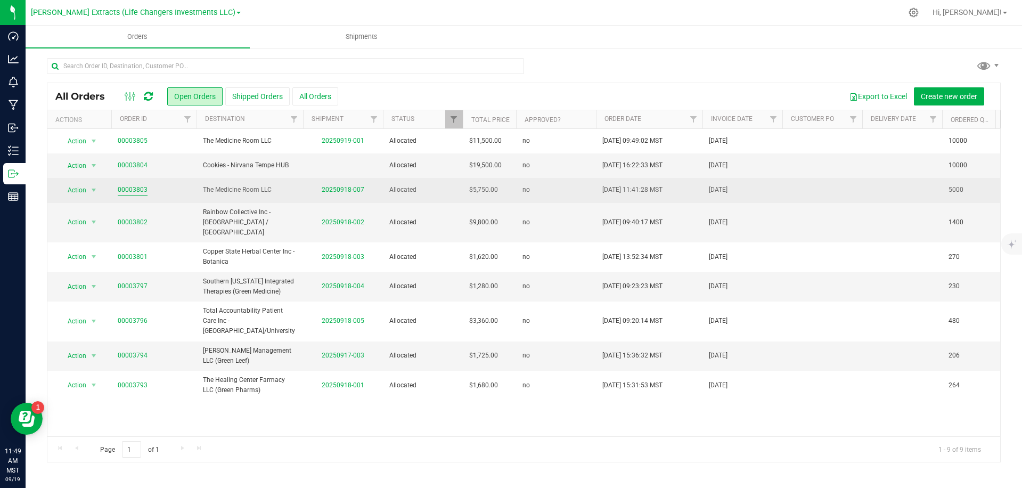
click at [137, 189] on link "00003803" at bounding box center [133, 190] width 30 height 10
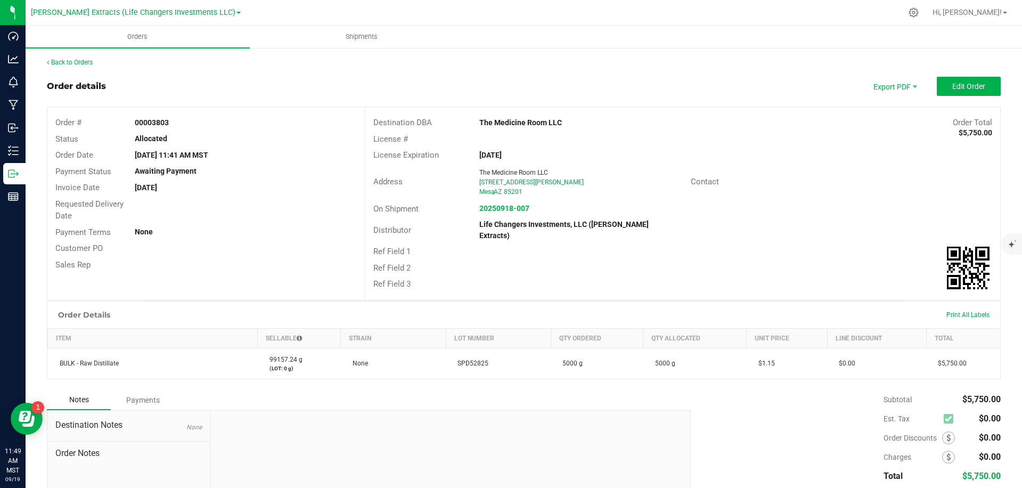
click at [570, 118] on div "The Medicine Room LLC" at bounding box center [603, 122] width 265 height 11
click at [570, 121] on div "The Medicine Room LLC" at bounding box center [603, 122] width 265 height 11
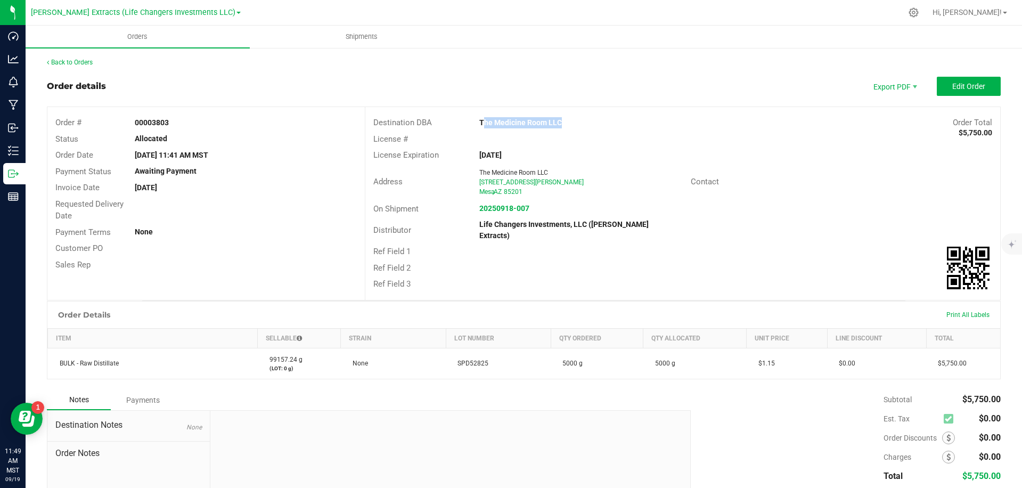
click at [570, 121] on div "The Medicine Room LLC" at bounding box center [603, 122] width 265 height 11
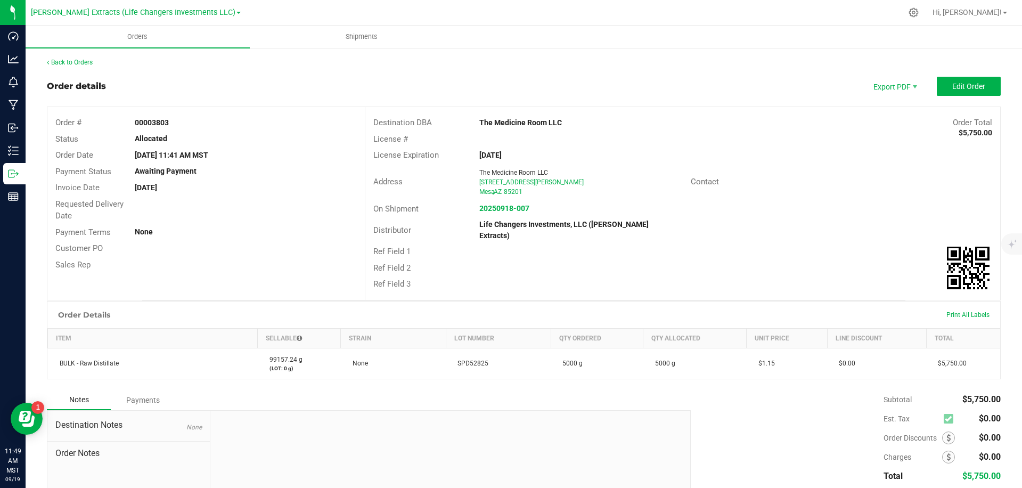
click at [570, 121] on div "The Medicine Room LLC" at bounding box center [603, 122] width 265 height 11
